Goal: Information Seeking & Learning: Learn about a topic

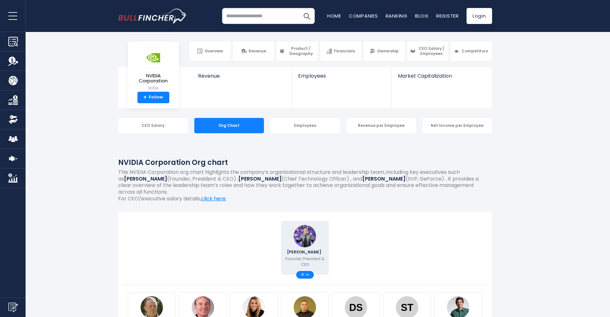
scroll to position [5, 0]
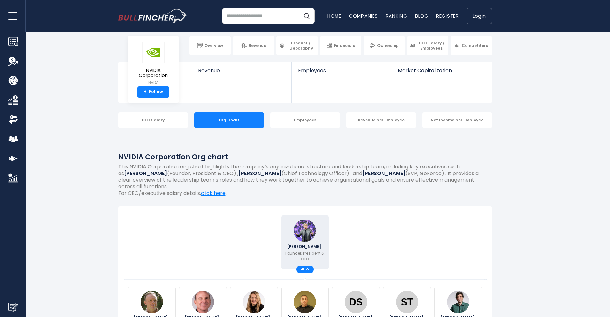
click at [483, 19] on link "Login" at bounding box center [479, 16] width 26 height 16
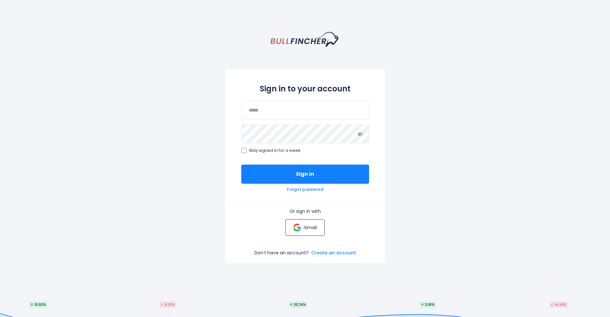
click at [305, 229] on p "Gmail" at bounding box center [309, 227] width 13 height 6
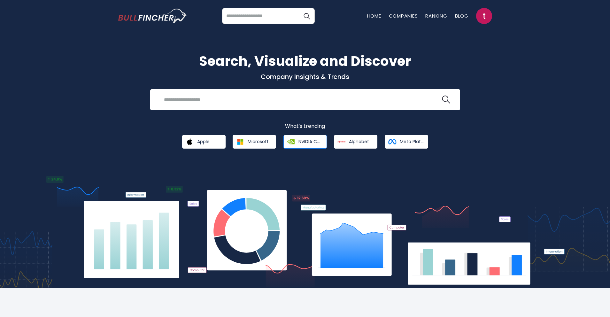
click at [306, 141] on span "NVIDIA Corporation" at bounding box center [310, 142] width 24 height 6
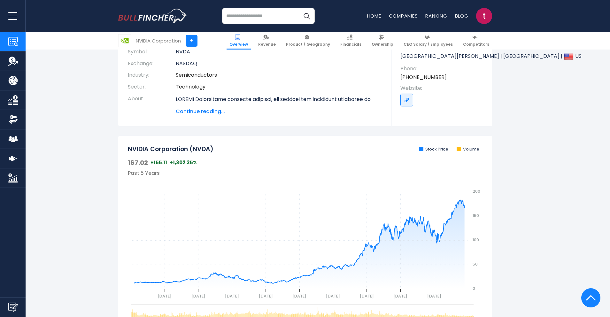
scroll to position [48, 0]
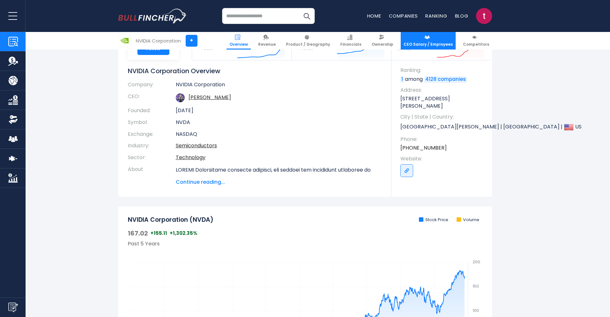
click at [431, 42] on span "CEO Salary / Employees" at bounding box center [427, 44] width 49 height 5
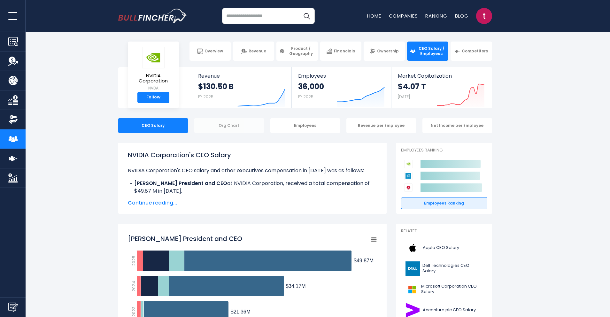
click at [234, 130] on div "Org Chart" at bounding box center [229, 125] width 70 height 15
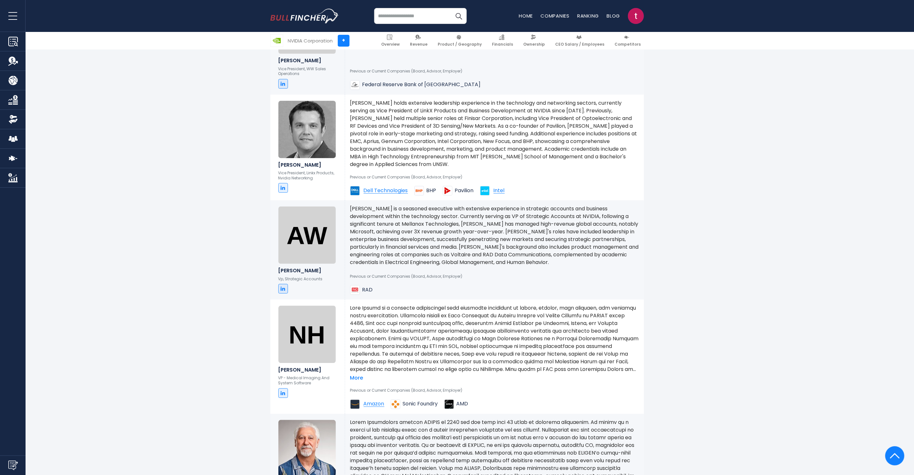
scroll to position [4664, 0]
